Goal: Check status: Check status

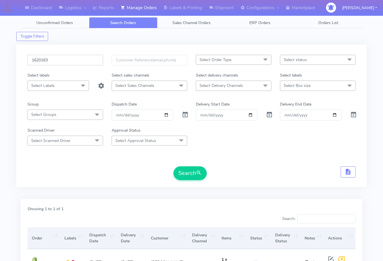
click at [75, 57] on input "1620163" at bounding box center [65, 60] width 76 height 11
paste input "019"
click at [182, 172] on button "Search" at bounding box center [190, 173] width 33 height 14
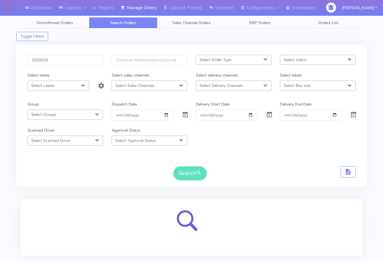
scroll to position [36, 0]
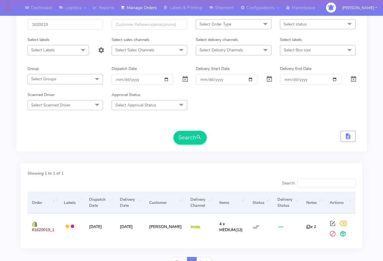
drag, startPoint x: 15, startPoint y: 150, endPoint x: 66, endPoint y: 138, distance: 52.2
click at [15, 150] on div "Dashboard Logistics London Logistics Reports Manage Orders Labels & Printing Sh…" at bounding box center [191, 123] width 383 height 296
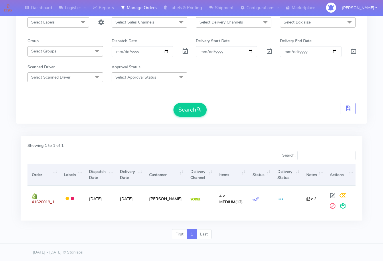
scroll to position [0, 0]
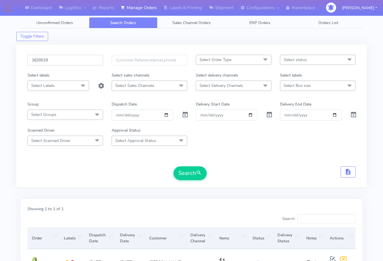
click at [72, 62] on input "1620019" at bounding box center [65, 60] width 76 height 11
paste input "18125"
click at [188, 173] on button "Search" at bounding box center [190, 173] width 33 height 14
click at [69, 59] on input "1618125" at bounding box center [65, 60] width 76 height 11
paste input "538"
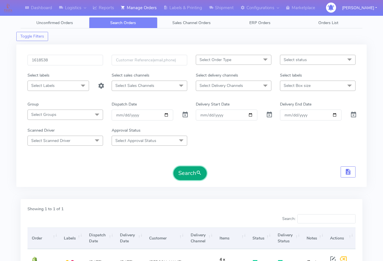
click at [189, 172] on button "Search" at bounding box center [190, 173] width 33 height 14
click at [68, 60] on input "1618538" at bounding box center [65, 60] width 76 height 11
paste input "9222"
type input "1619222"
click at [187, 176] on button "Search" at bounding box center [190, 173] width 33 height 14
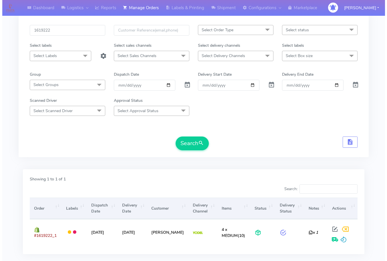
scroll to position [63, 0]
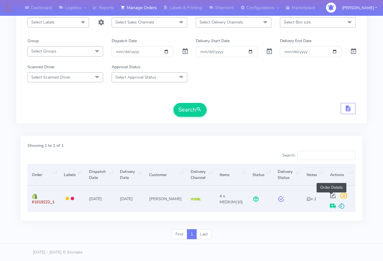
click at [332, 195] on span at bounding box center [333, 196] width 10 height 5
select select "5"
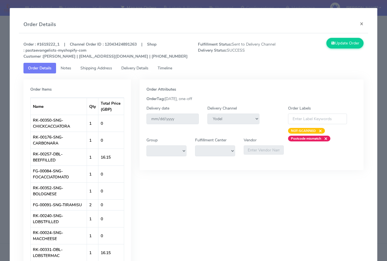
click at [94, 68] on span "Shipping Address" at bounding box center [96, 67] width 32 height 5
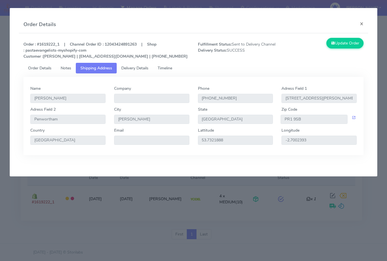
click at [130, 66] on span "Delivery Details" at bounding box center [134, 67] width 27 height 5
